Goal: Communication & Community: Answer question/provide support

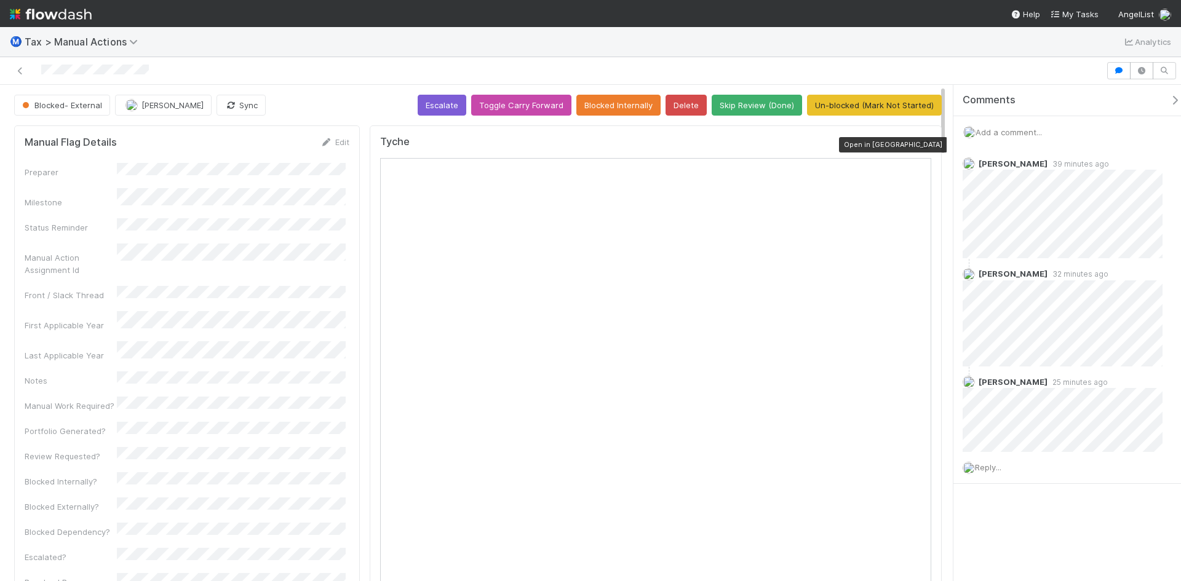
click at [919, 146] on icon at bounding box center [925, 145] width 12 height 8
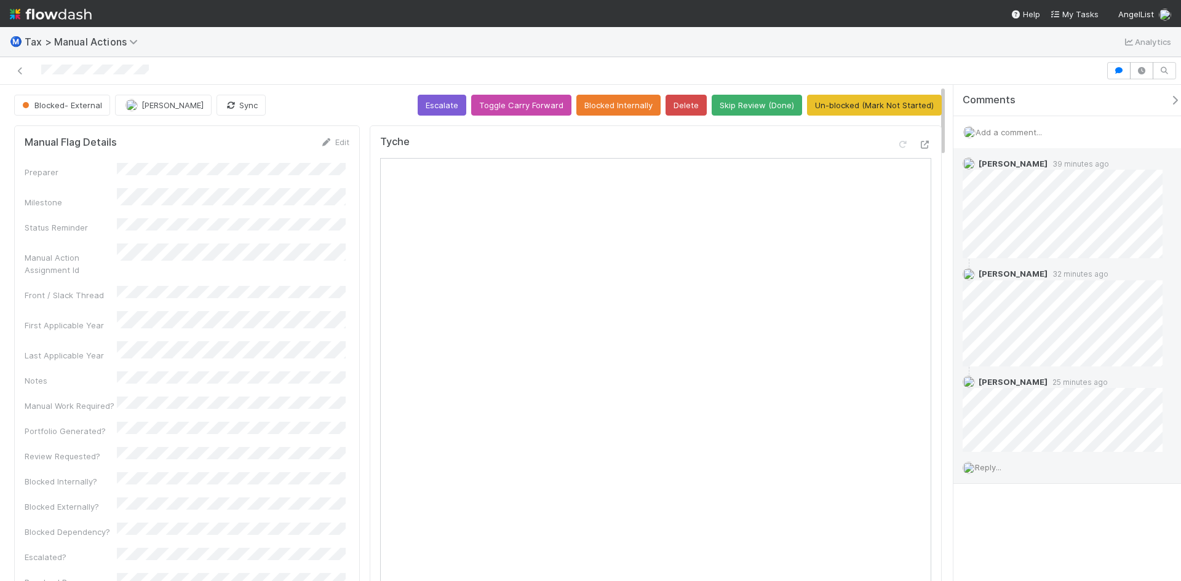
click at [996, 469] on span "Reply..." at bounding box center [988, 468] width 26 height 10
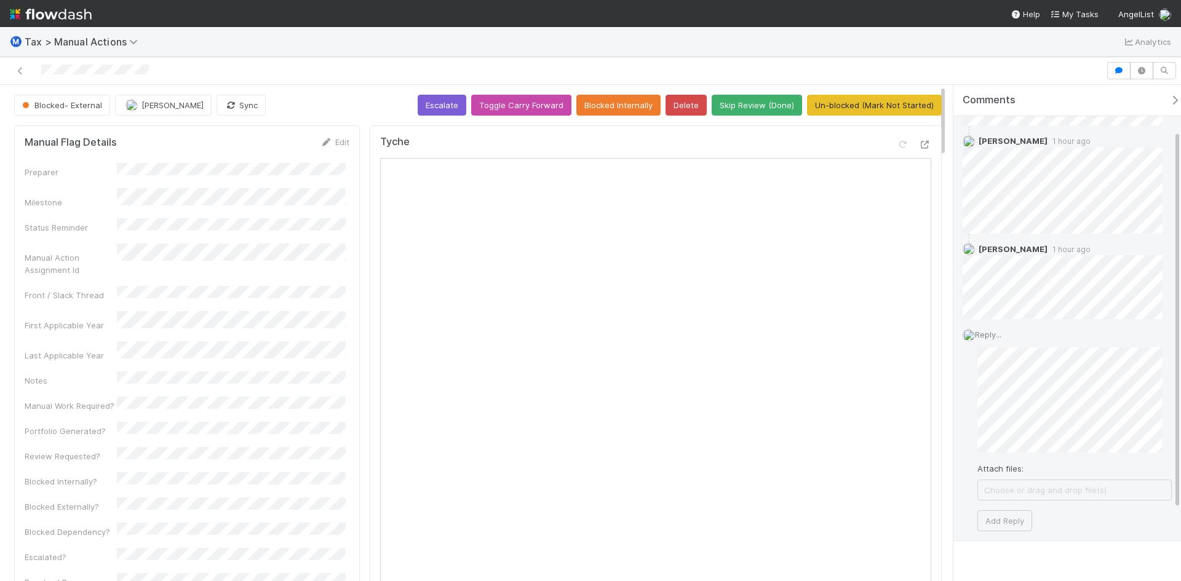
scroll to position [154, 0]
click at [1003, 513] on button "Add Reply" at bounding box center [1005, 516] width 55 height 21
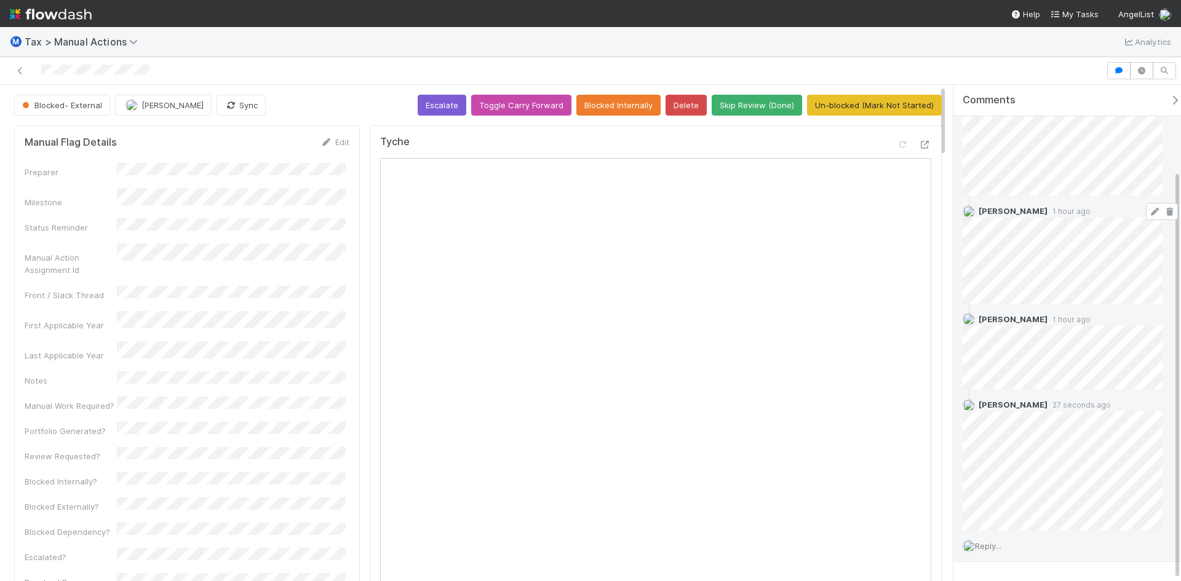
scroll to position [105, 0]
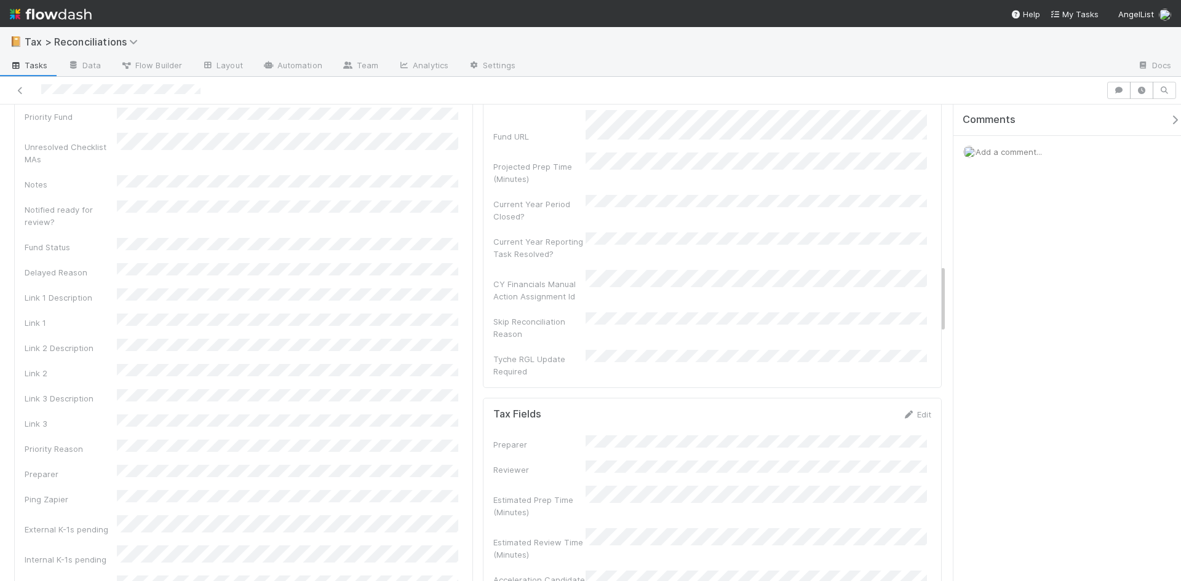
scroll to position [1108, 0]
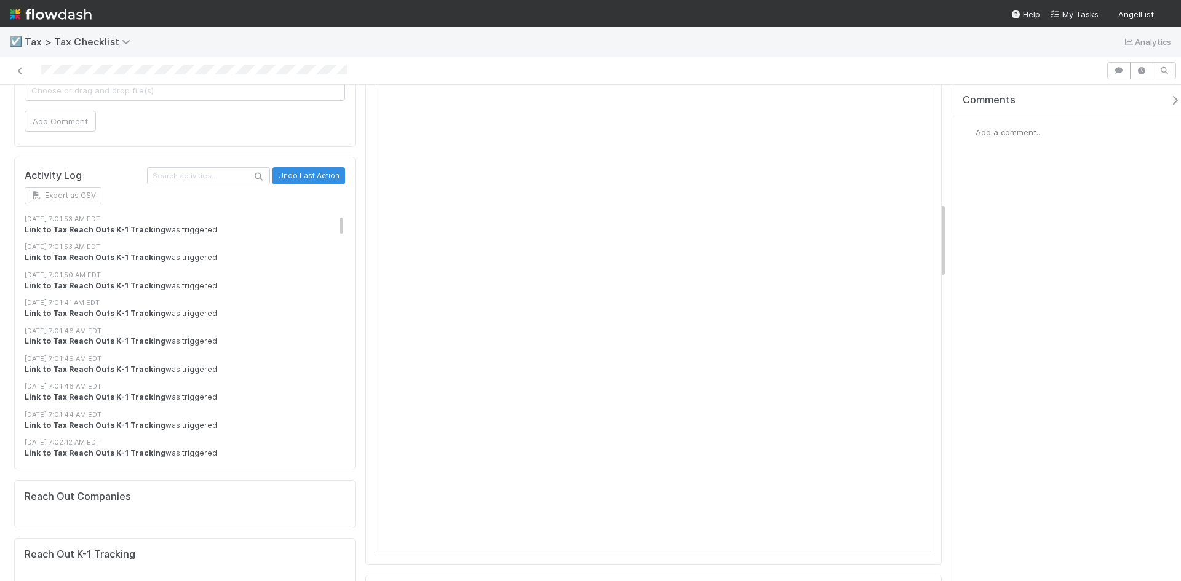
scroll to position [1169, 0]
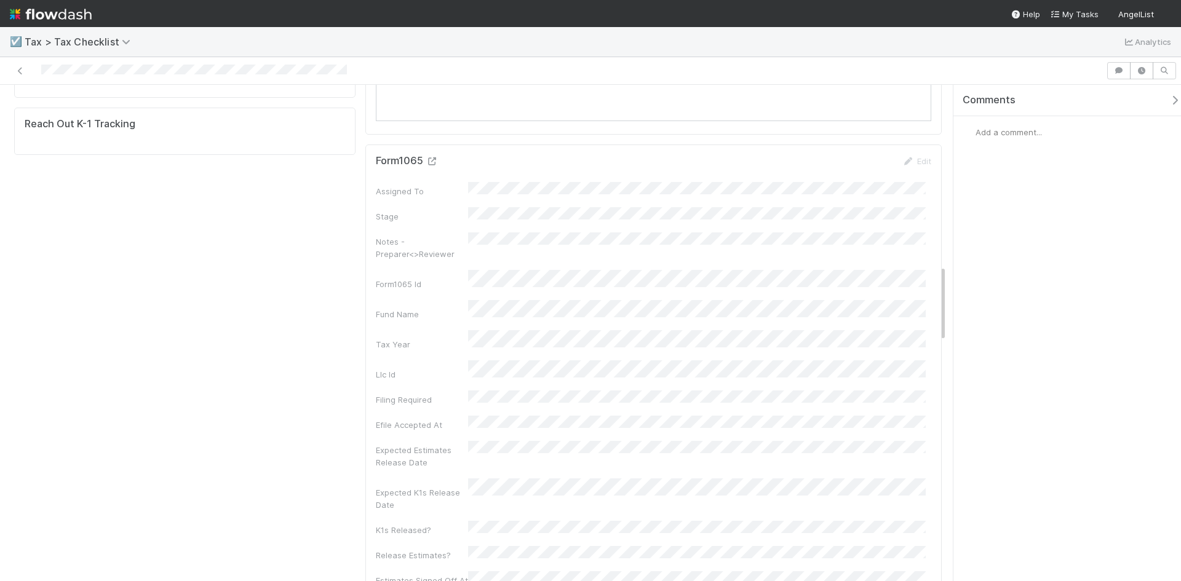
click at [431, 162] on icon at bounding box center [432, 162] width 12 height 8
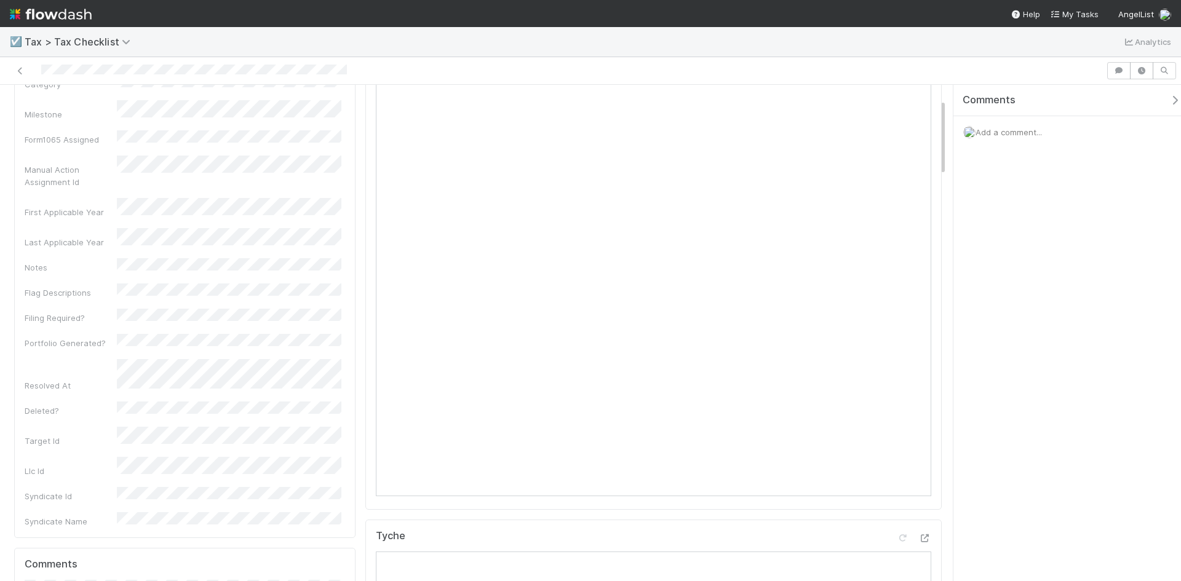
scroll to position [0, 0]
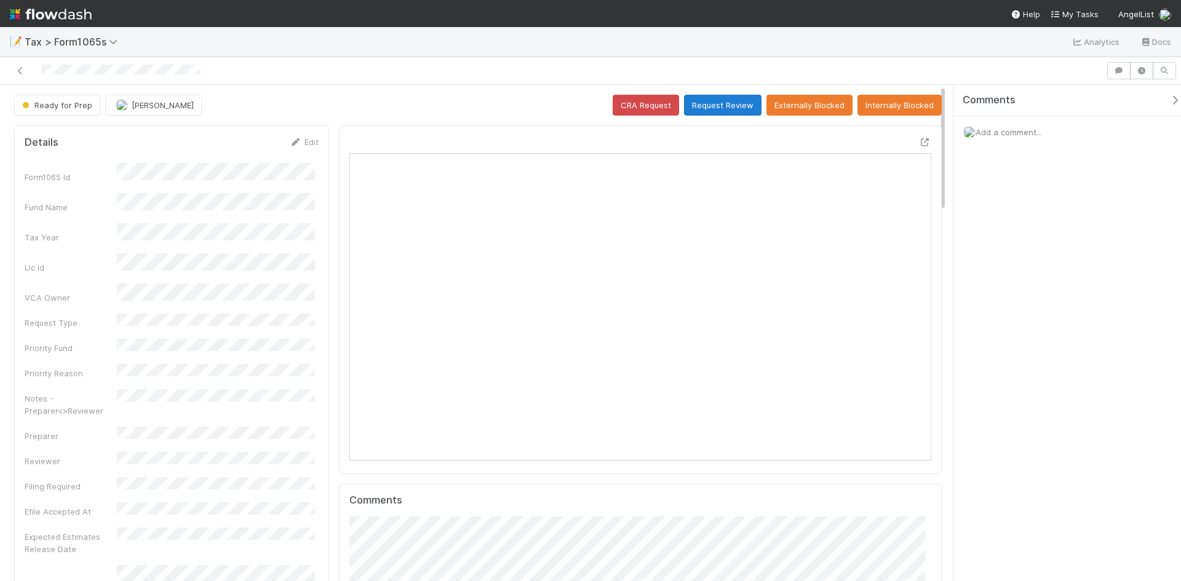
scroll to position [241, 282]
click at [696, 102] on button "Request Review" at bounding box center [723, 105] width 78 height 21
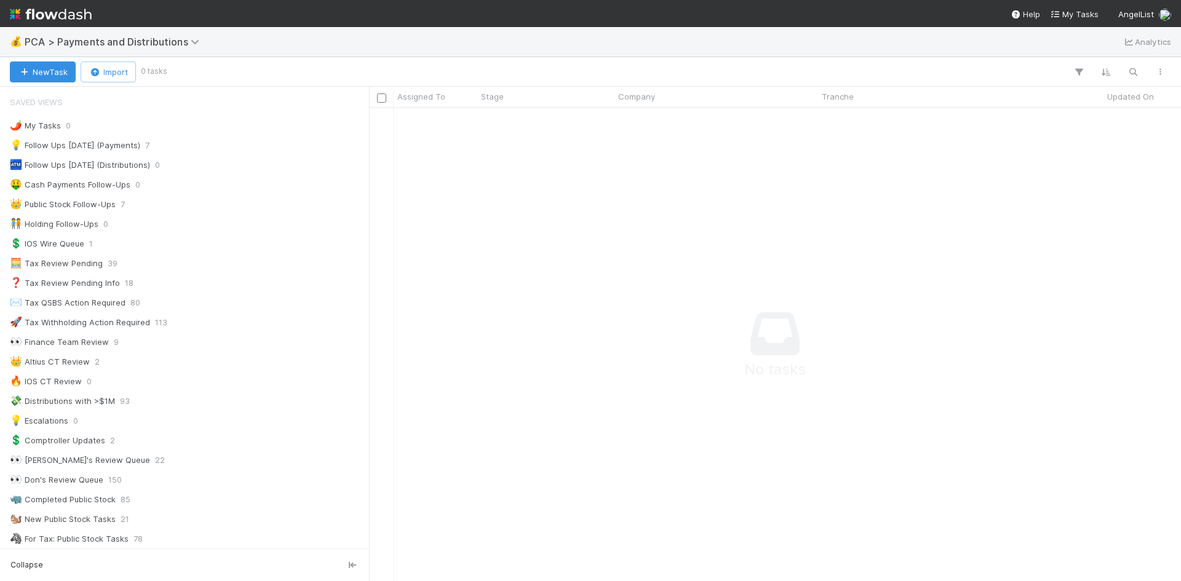
scroll to position [455, 803]
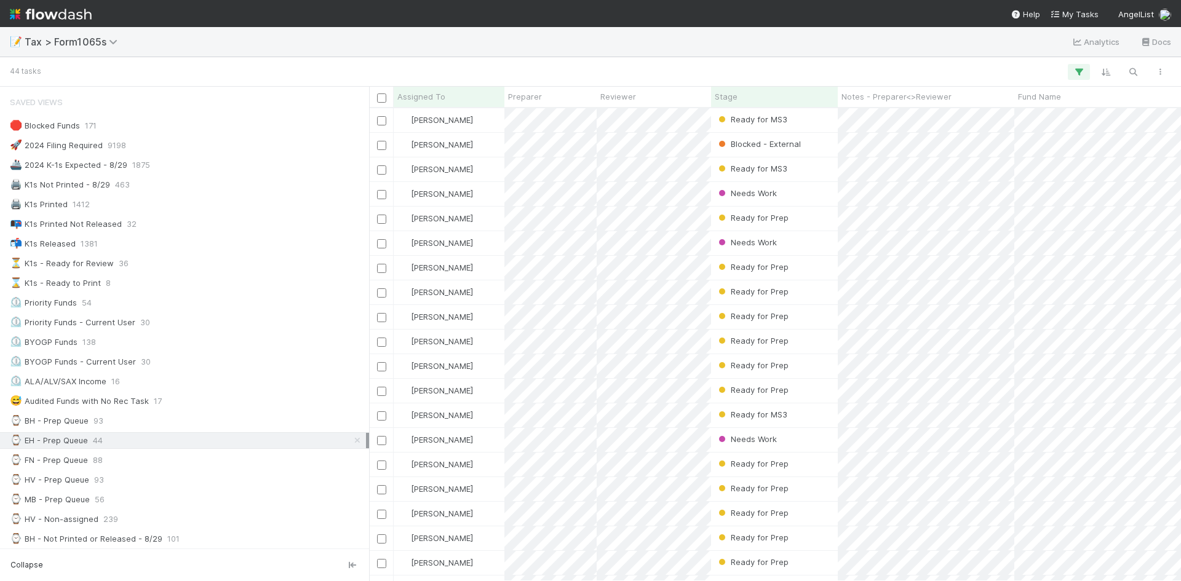
scroll to position [963, 0]
click at [789, 390] on div "Ready for Prep" at bounding box center [774, 391] width 127 height 24
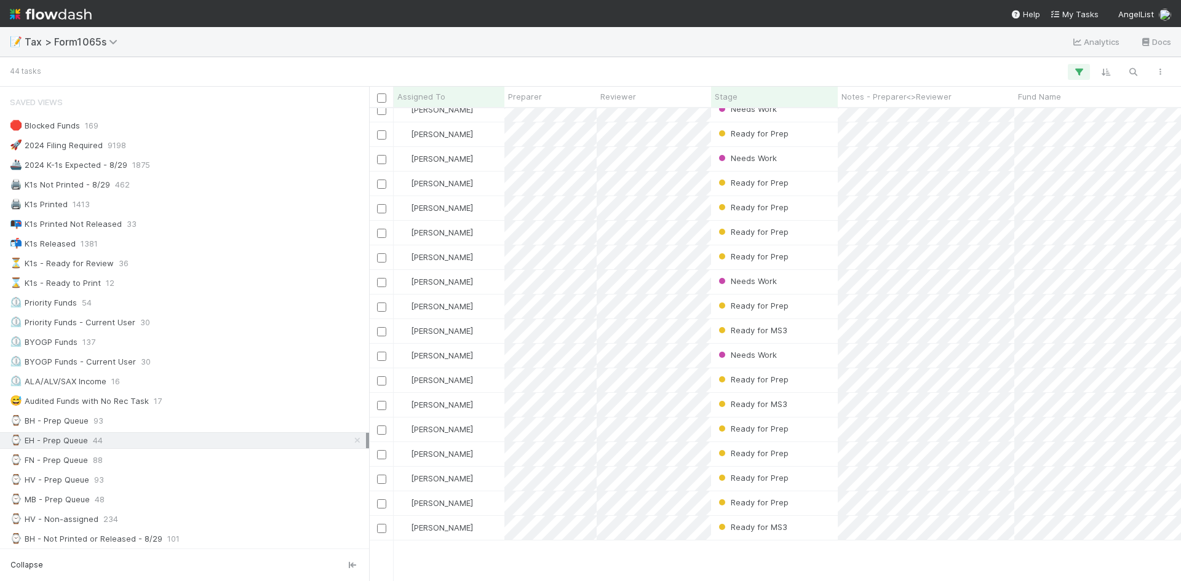
scroll to position [0, 0]
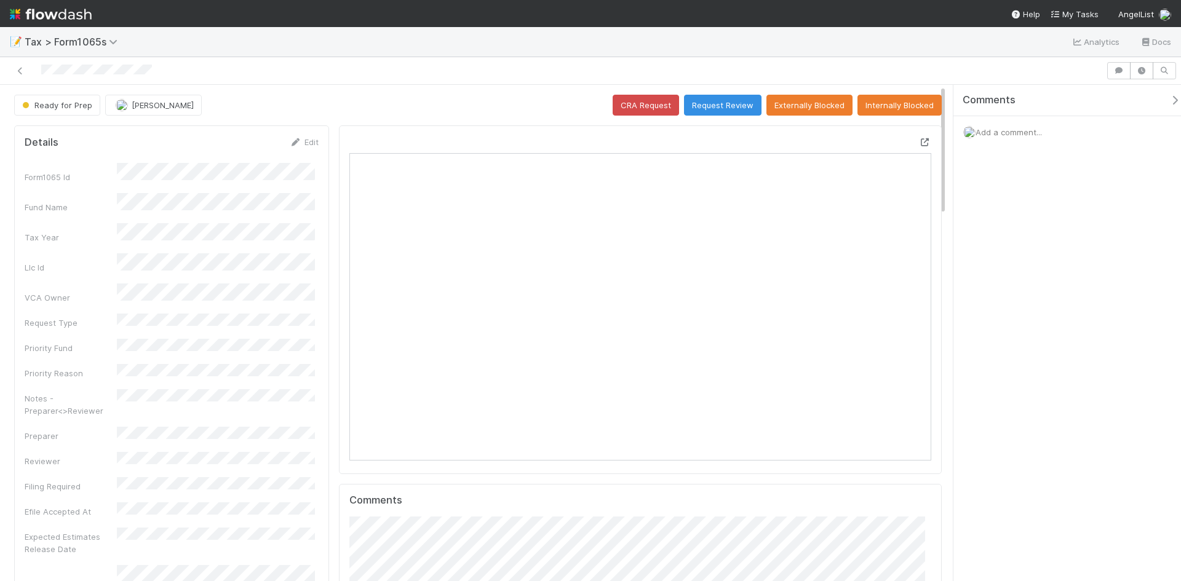
scroll to position [241, 282]
click at [919, 144] on icon at bounding box center [925, 142] width 12 height 8
click at [703, 110] on button "Request Review" at bounding box center [723, 105] width 78 height 21
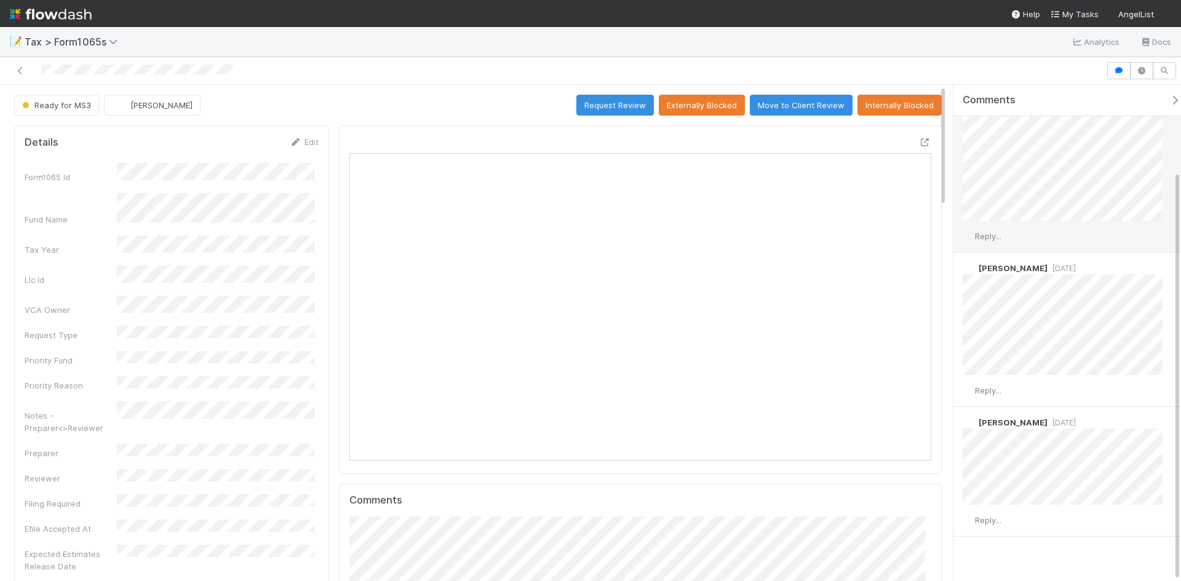
scroll to position [104, 0]
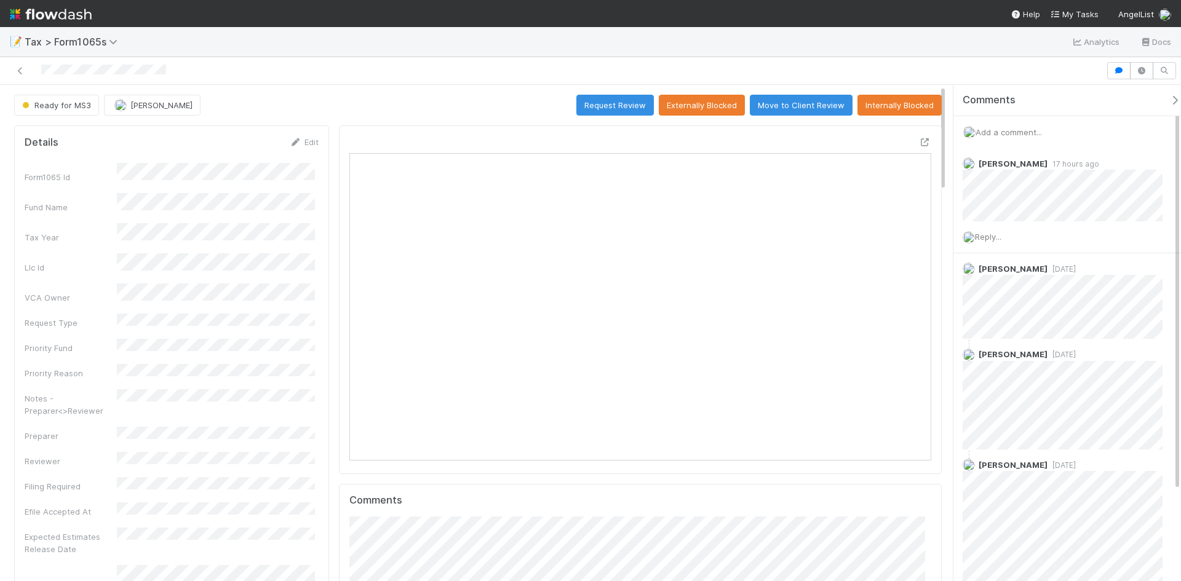
scroll to position [241, 567]
click at [919, 138] on icon at bounding box center [925, 142] width 12 height 8
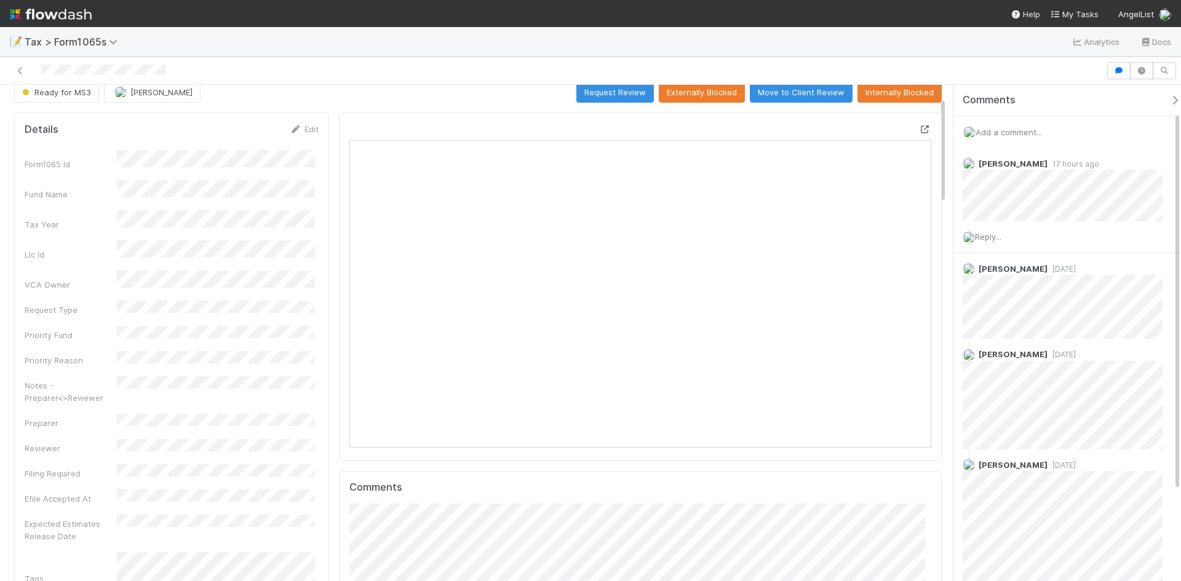
scroll to position [0, 0]
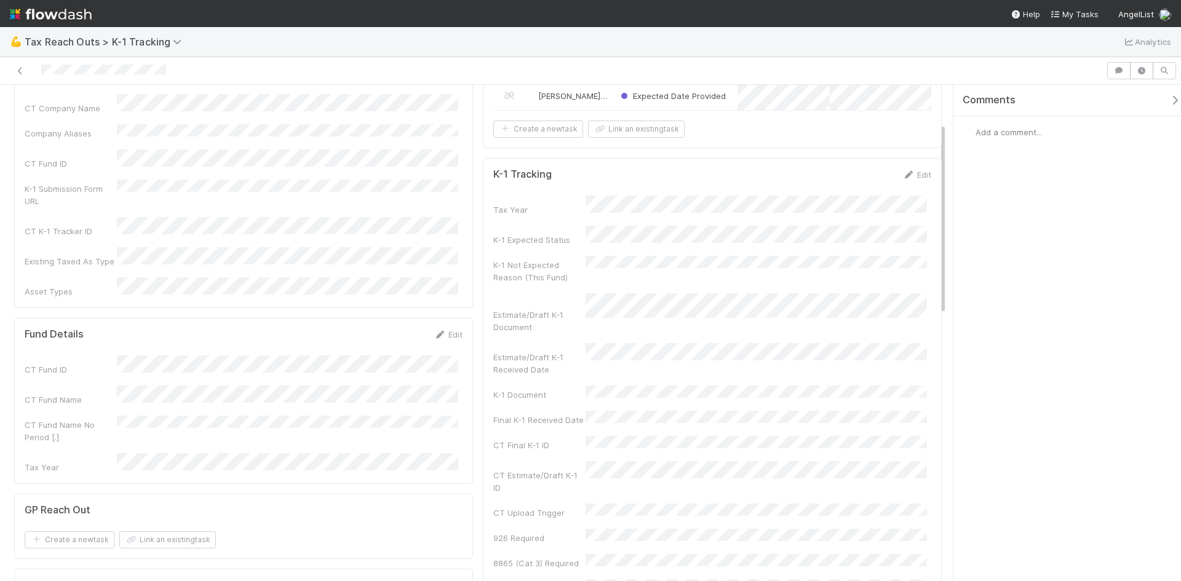
scroll to position [123, 0]
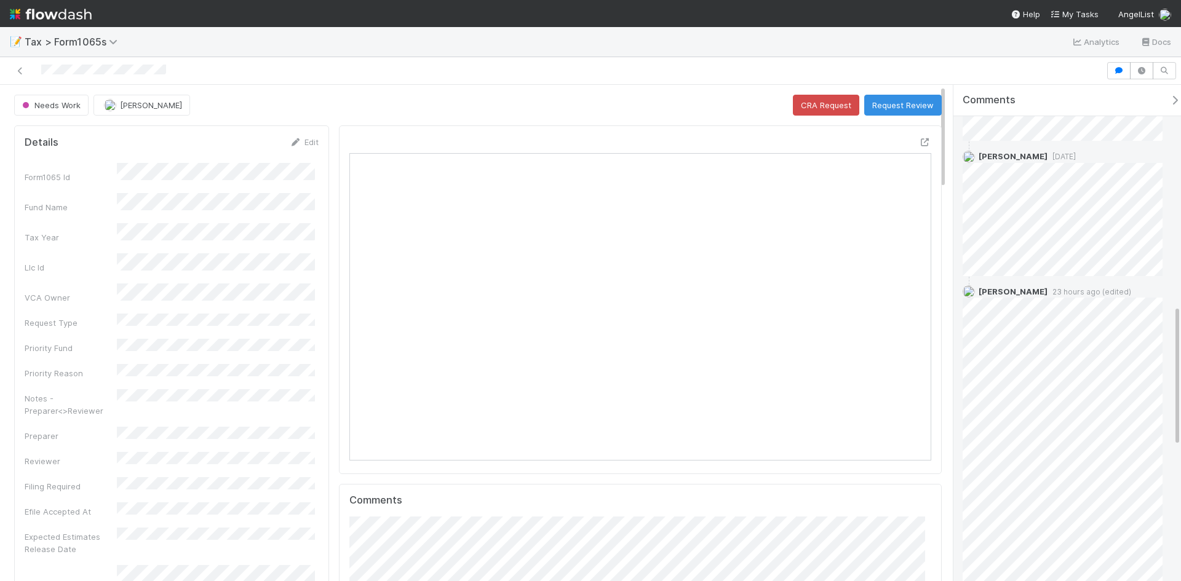
scroll to position [693, 0]
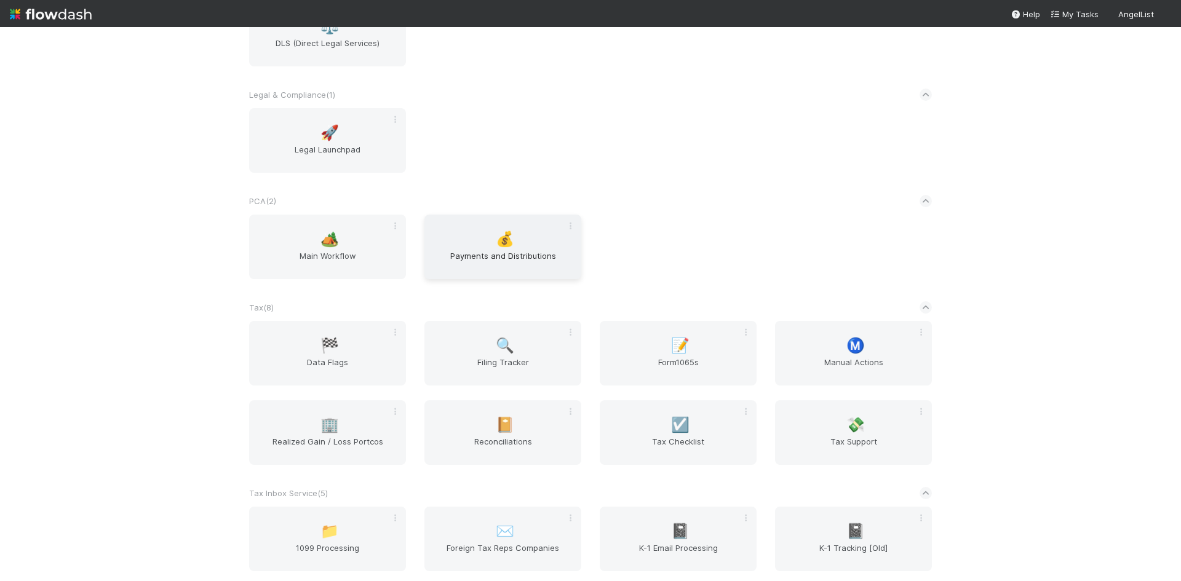
scroll to position [923, 0]
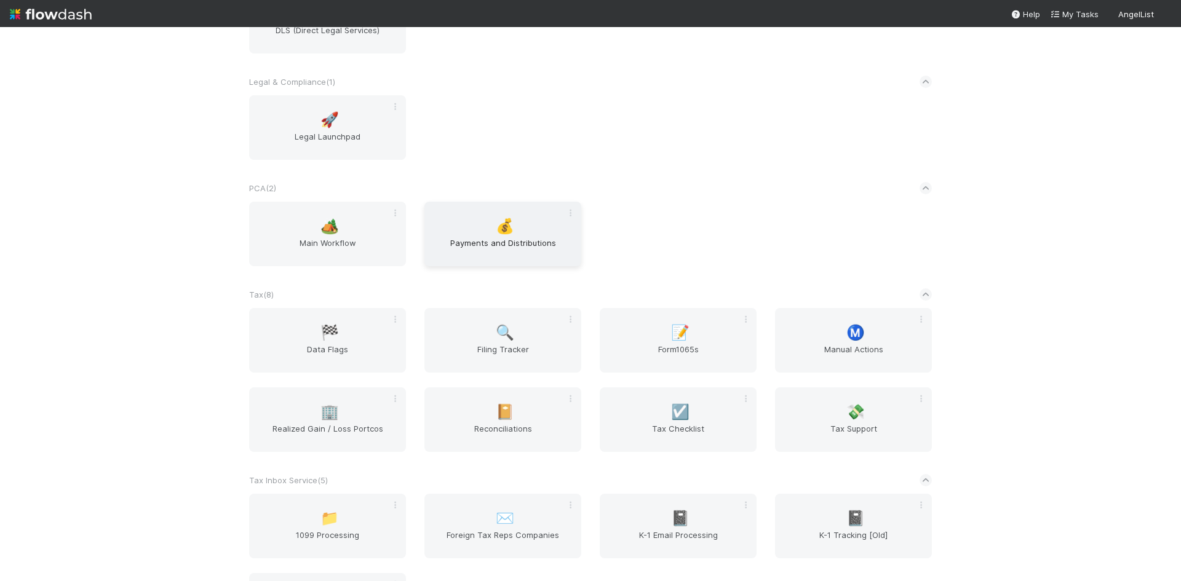
click at [482, 227] on div "💰 Payments and Distributions" at bounding box center [503, 234] width 157 height 65
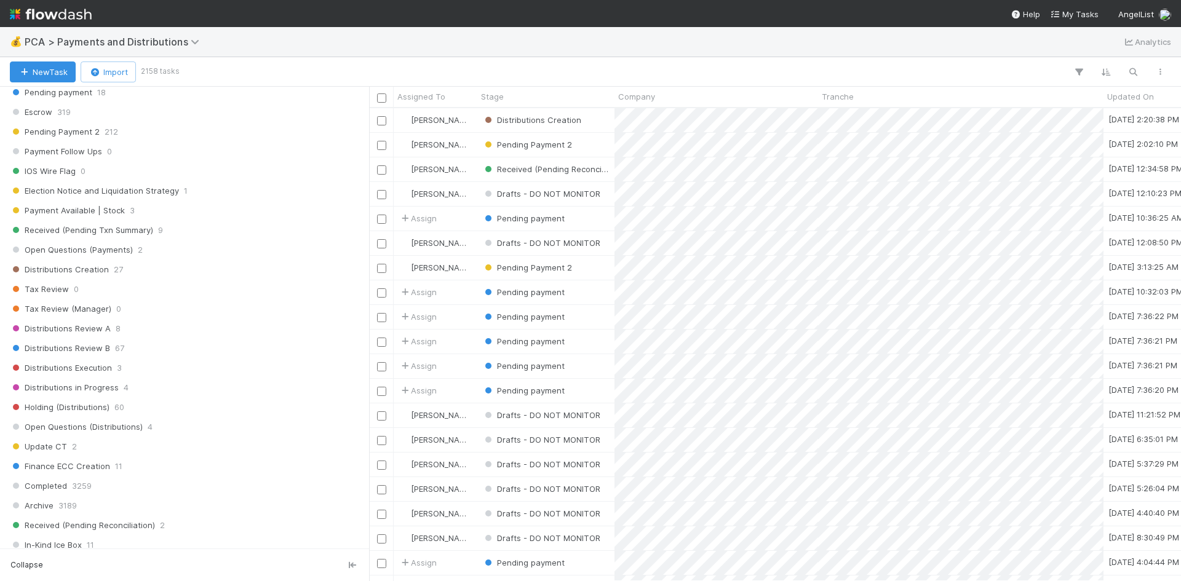
scroll to position [554, 0]
